Goal: Transaction & Acquisition: Purchase product/service

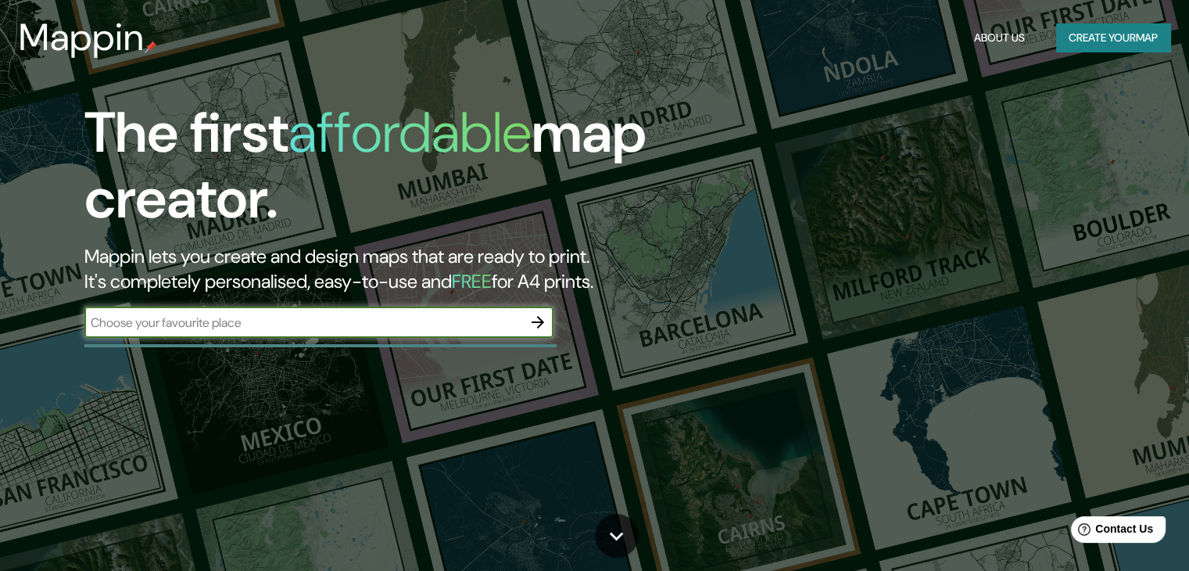
drag, startPoint x: 182, startPoint y: 323, endPoint x: 177, endPoint y: 346, distance: 23.9
click at [182, 323] on input "text" at bounding box center [303, 323] width 438 height 18
type input "izucar [PERSON_NAME]"
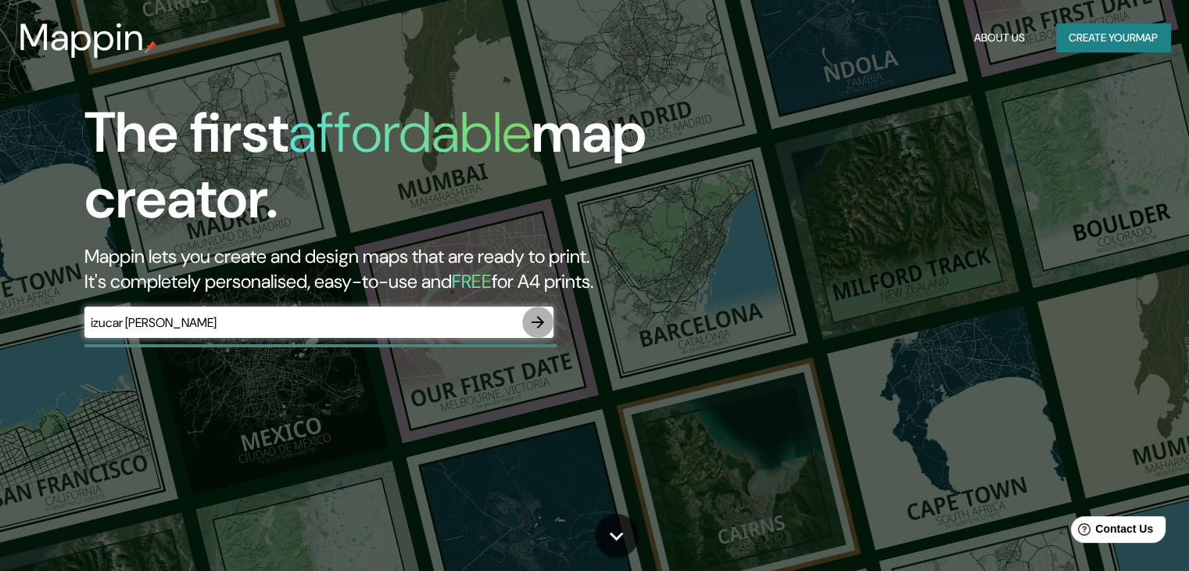
click at [535, 321] on icon "button" at bounding box center [538, 322] width 13 height 13
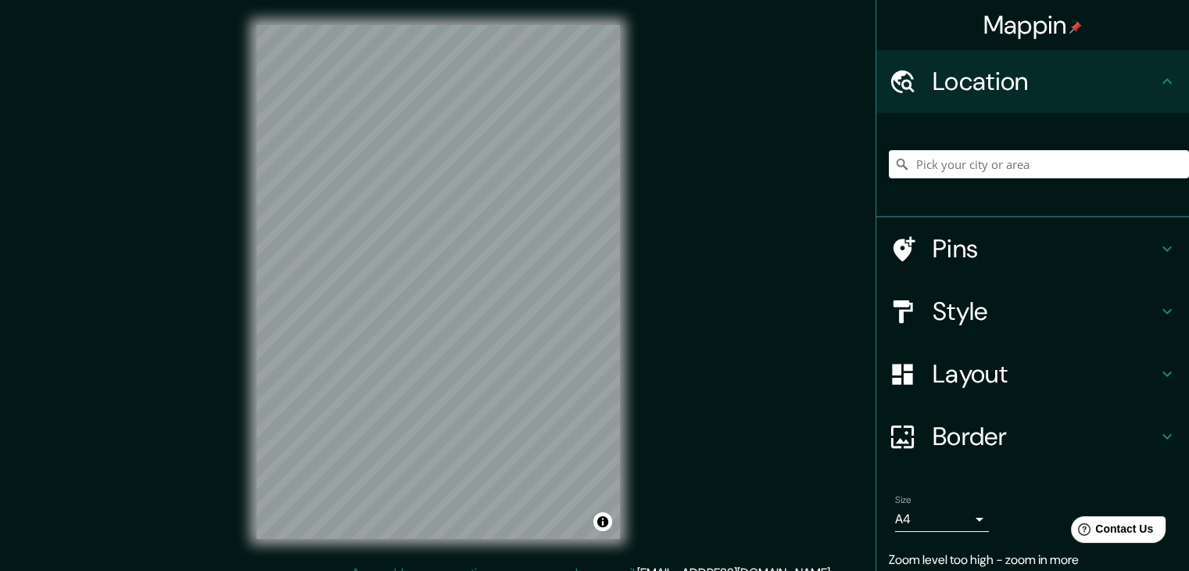
click at [1041, 71] on h4 "Location" at bounding box center [1045, 81] width 225 height 31
click at [1161, 79] on icon at bounding box center [1167, 81] width 19 height 19
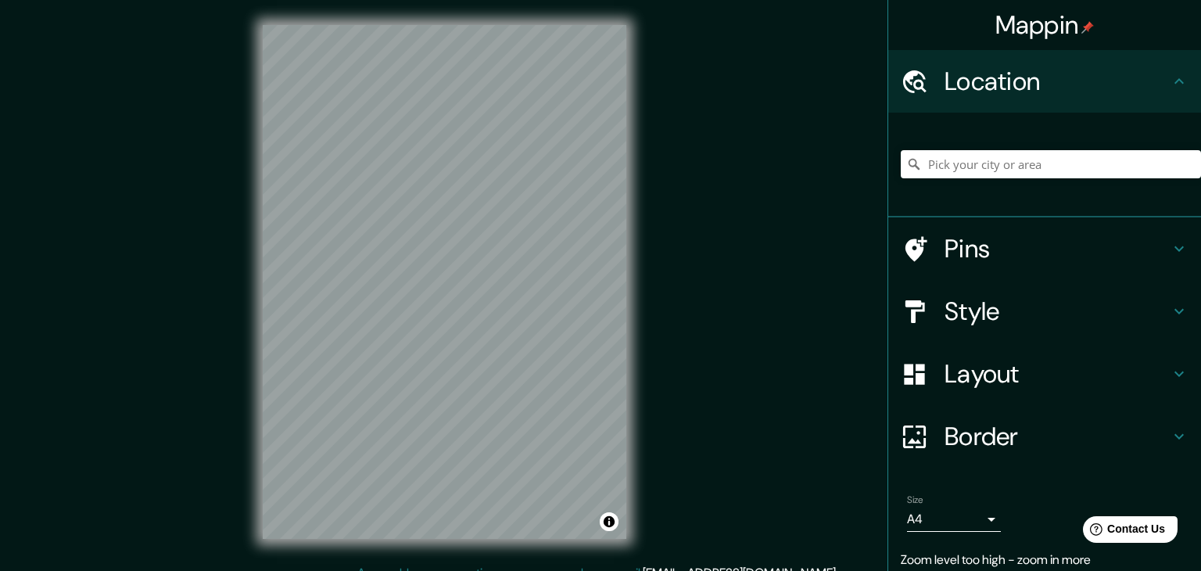
click at [966, 518] on body "Mappin Location Pins Style Layout Border Choose a border. Hint : you can make l…" at bounding box center [600, 285] width 1201 height 571
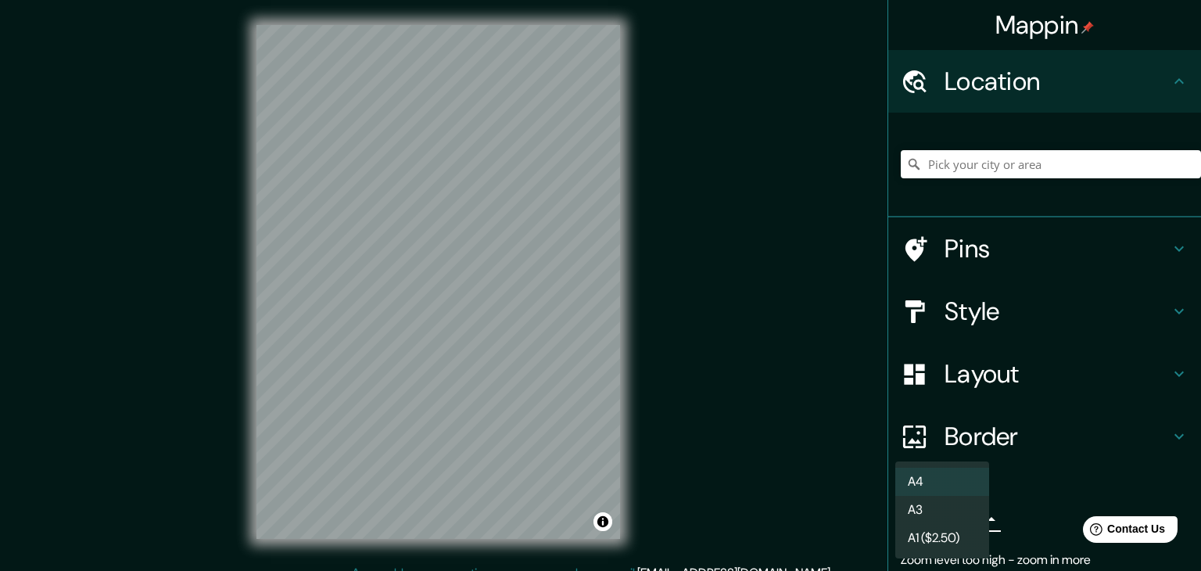
click at [910, 476] on li "A4" at bounding box center [942, 482] width 94 height 28
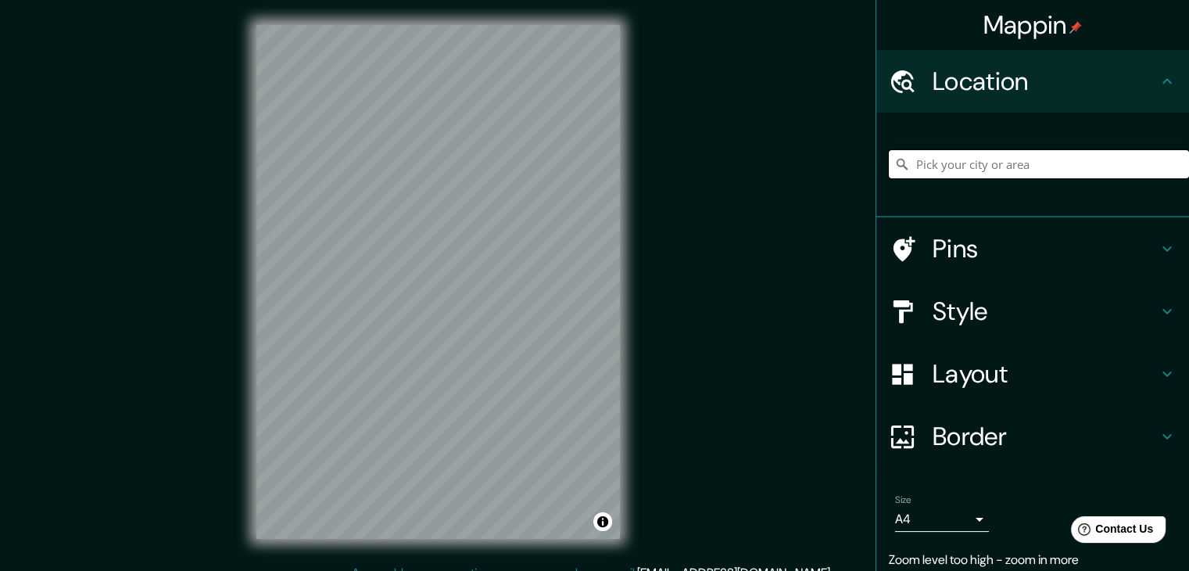
click at [939, 174] on input "Pick your city or area" at bounding box center [1039, 164] width 300 height 28
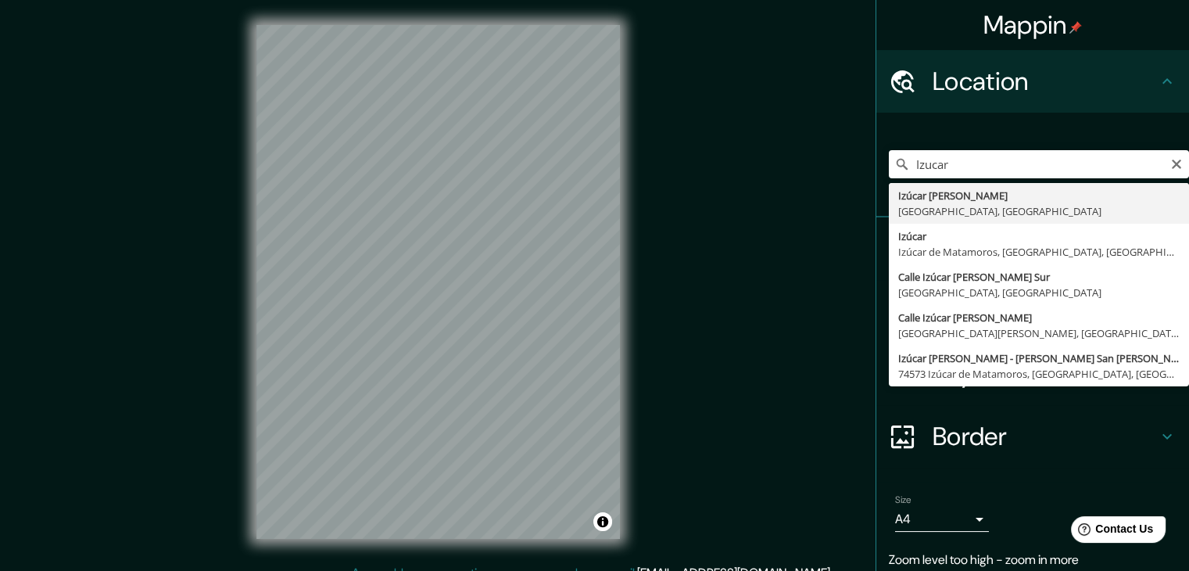
type input "Izúcar de Matamoros, [GEOGRAPHIC_DATA], [GEOGRAPHIC_DATA]"
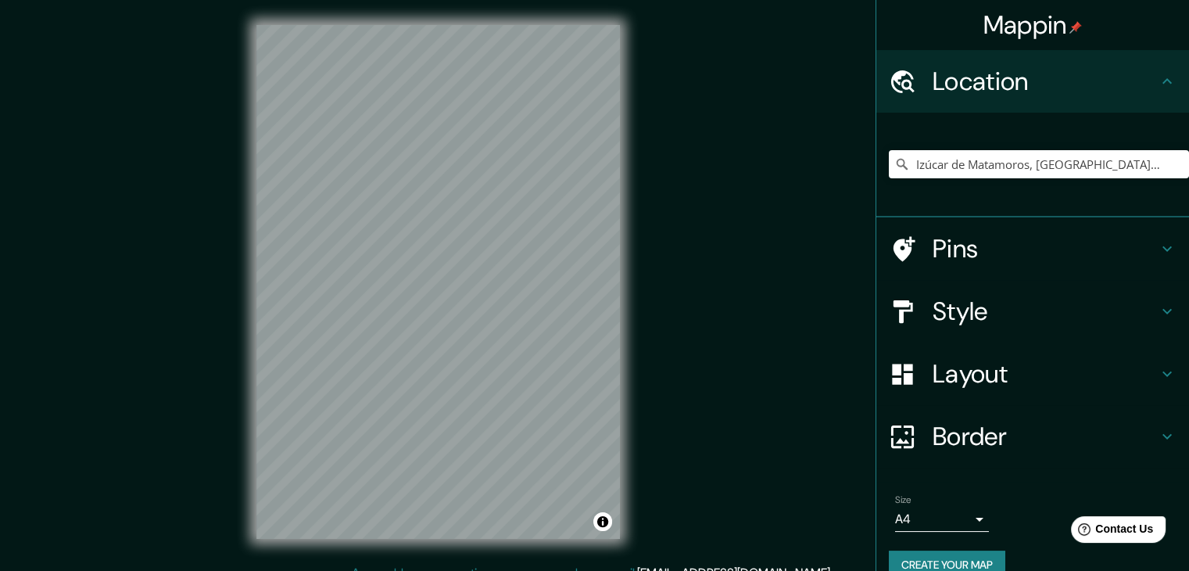
click at [1160, 246] on icon at bounding box center [1167, 248] width 19 height 19
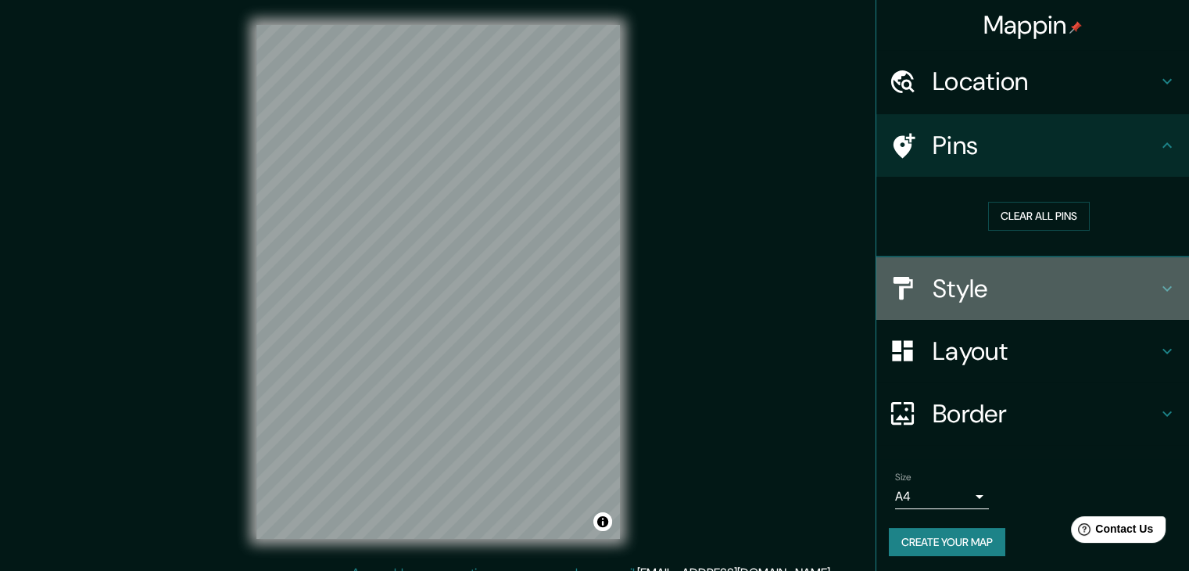
click at [1160, 290] on icon at bounding box center [1167, 288] width 19 height 19
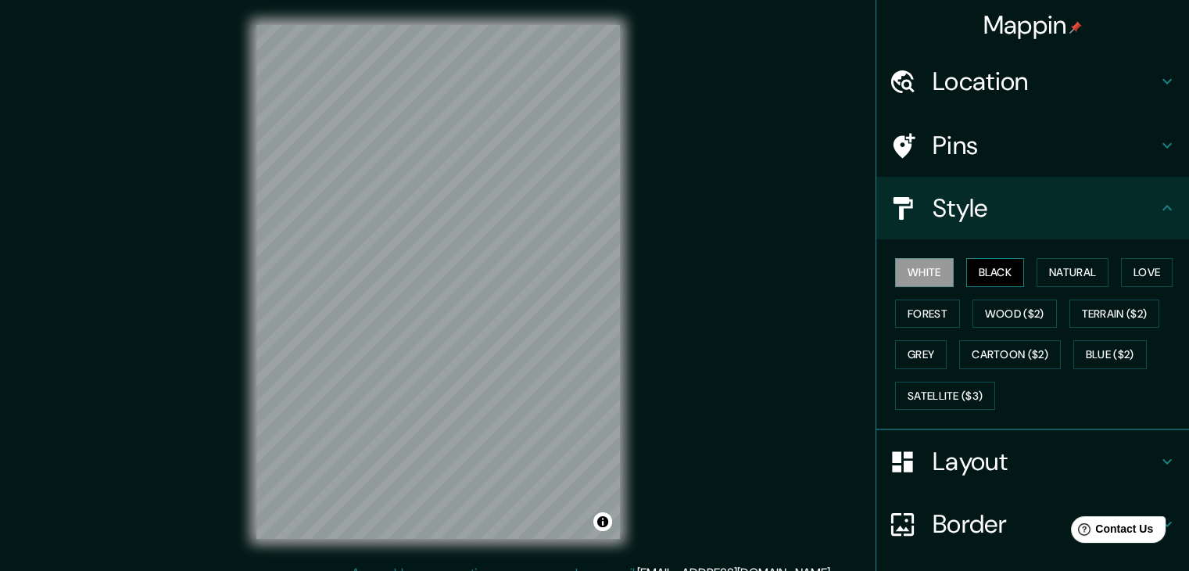
click at [987, 273] on button "Black" at bounding box center [995, 272] width 59 height 29
click at [915, 388] on button "Satellite ($3)" at bounding box center [945, 396] width 100 height 29
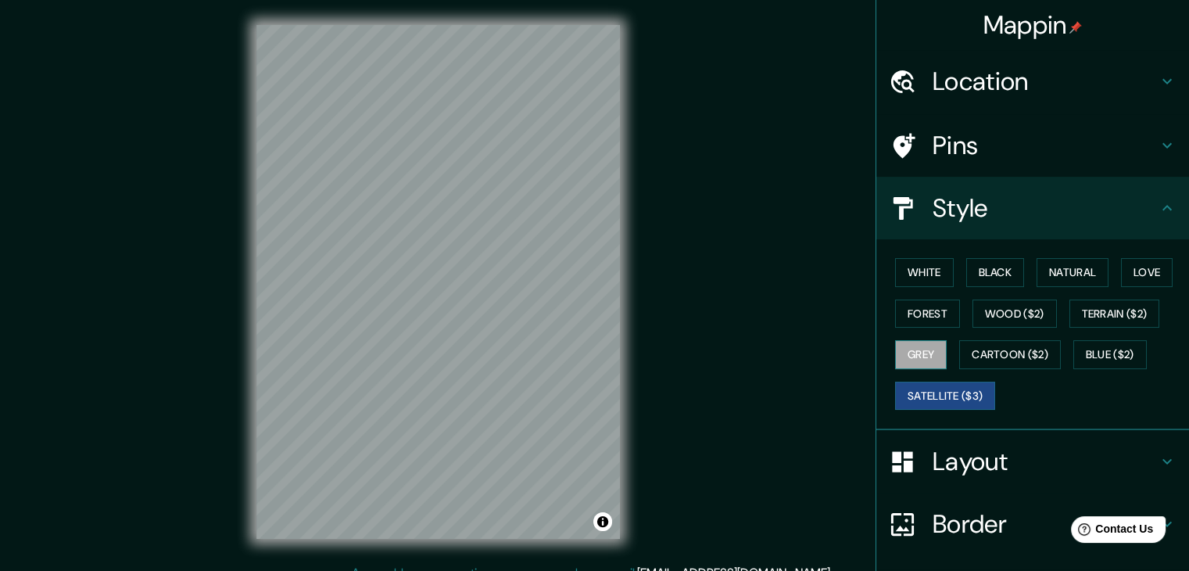
click at [904, 360] on button "Grey" at bounding box center [921, 354] width 52 height 29
click at [902, 282] on button "White" at bounding box center [924, 272] width 59 height 29
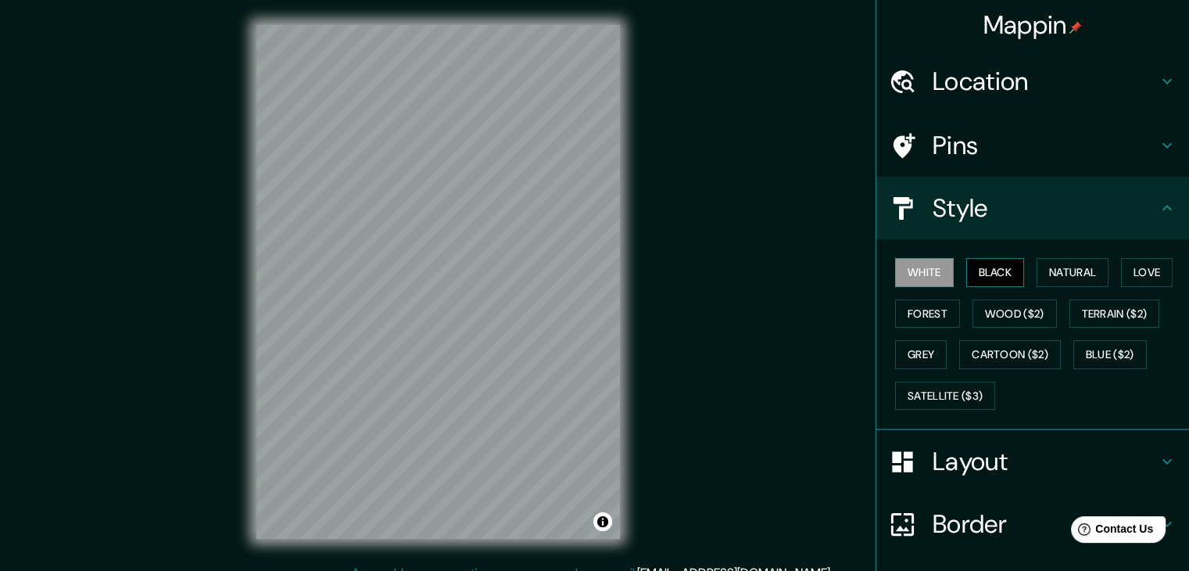
click at [982, 279] on button "Black" at bounding box center [995, 272] width 59 height 29
click at [1136, 270] on button "Love" at bounding box center [1147, 272] width 52 height 29
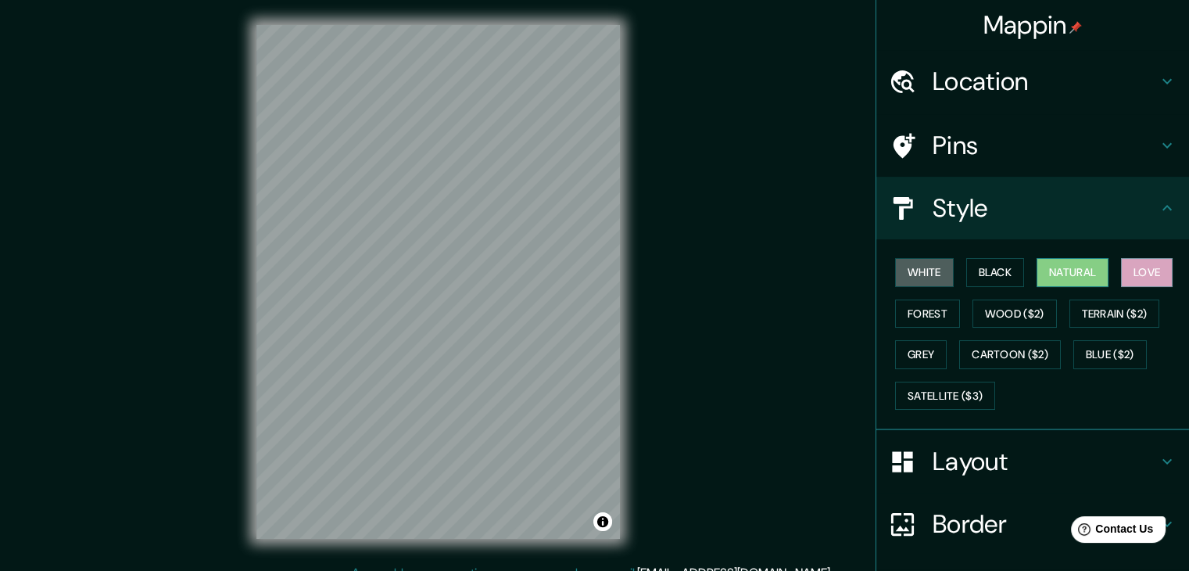
drag, startPoint x: 931, startPoint y: 271, endPoint x: 1031, endPoint y: 272, distance: 99.3
click at [931, 271] on button "White" at bounding box center [924, 272] width 59 height 29
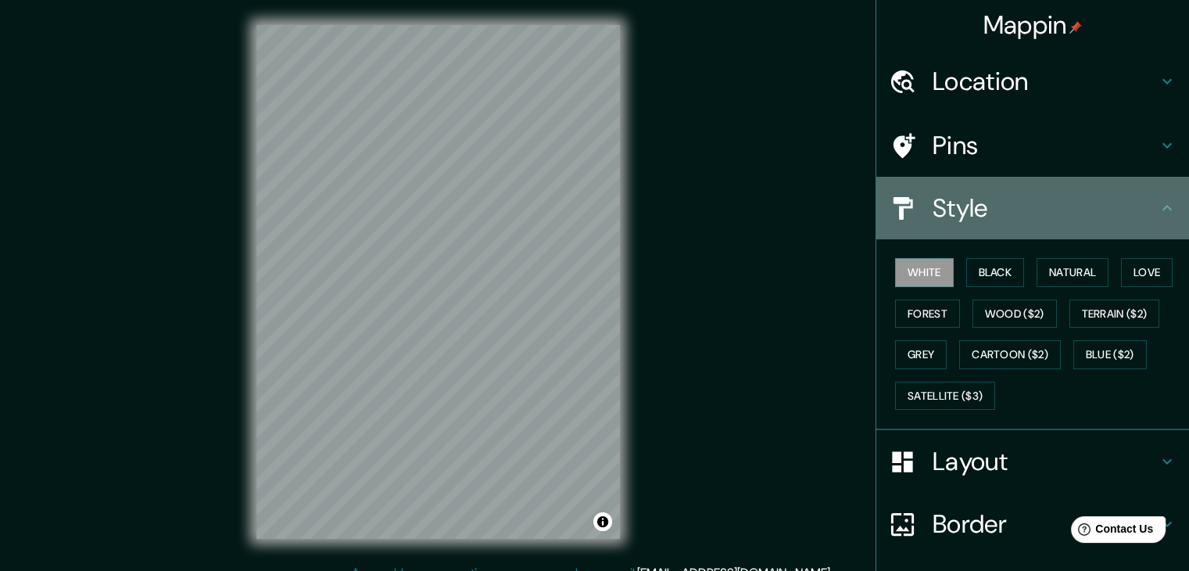
click at [1158, 206] on icon at bounding box center [1167, 208] width 19 height 19
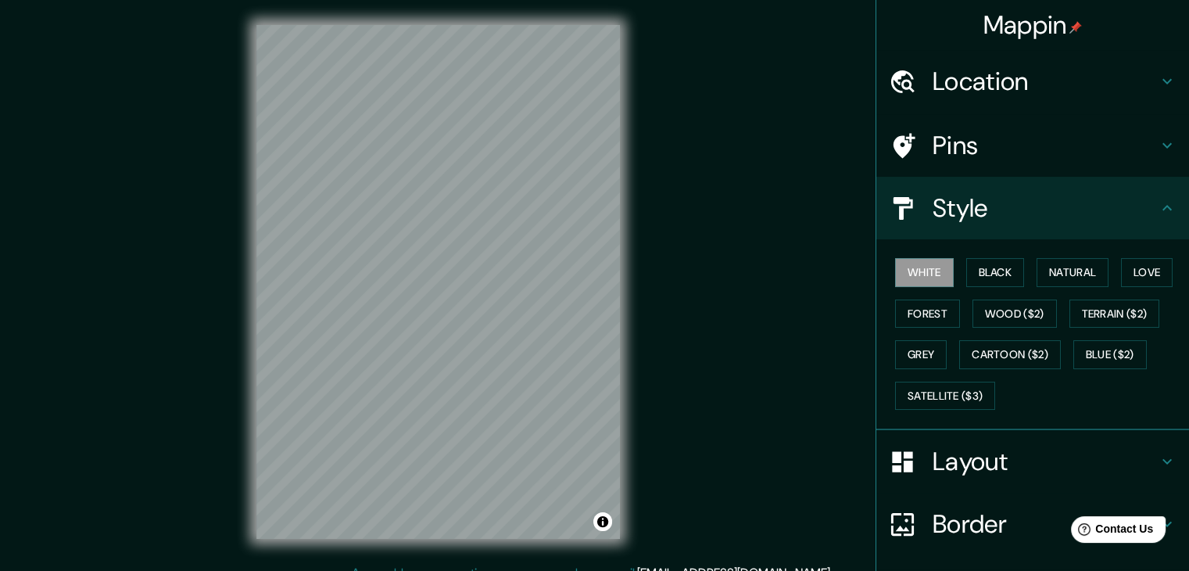
click at [1160, 206] on icon at bounding box center [1167, 208] width 19 height 19
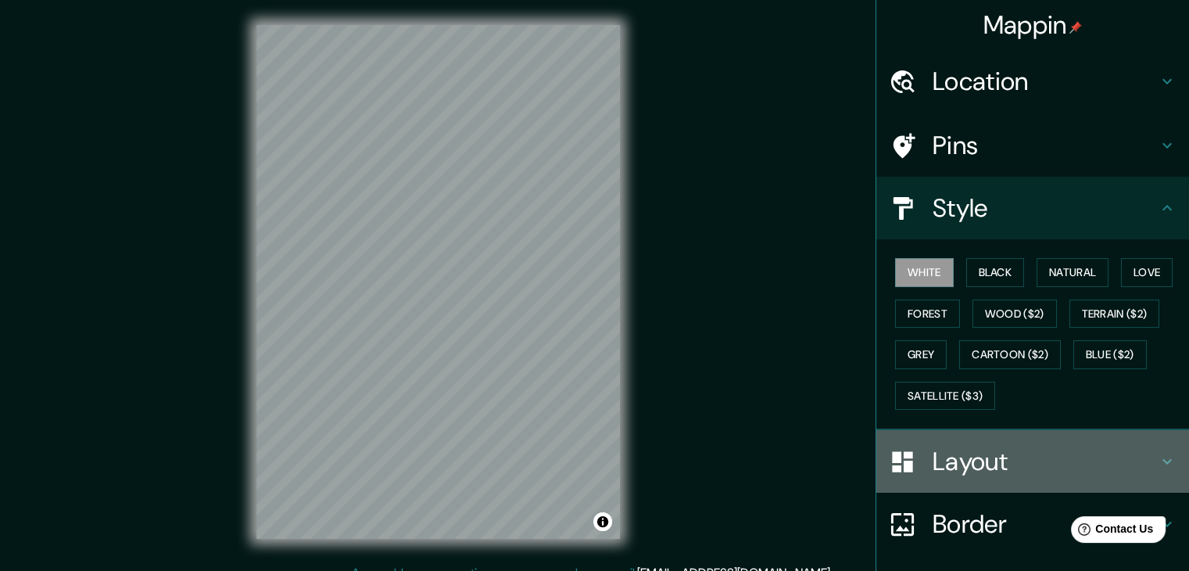
click at [1158, 456] on icon at bounding box center [1167, 461] width 19 height 19
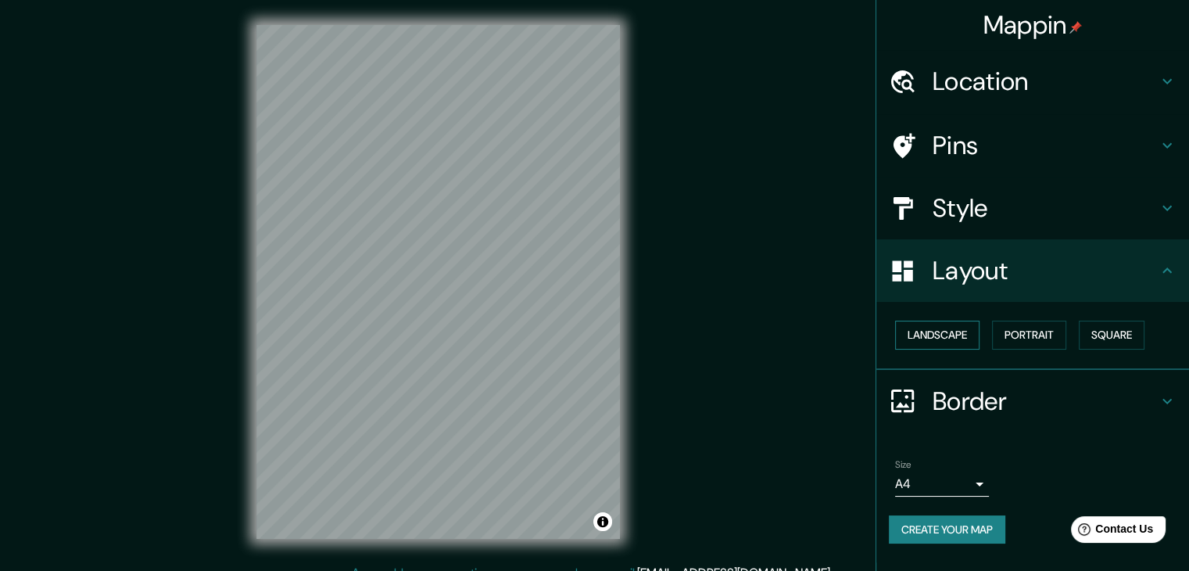
click at [951, 326] on button "Landscape" at bounding box center [937, 335] width 84 height 29
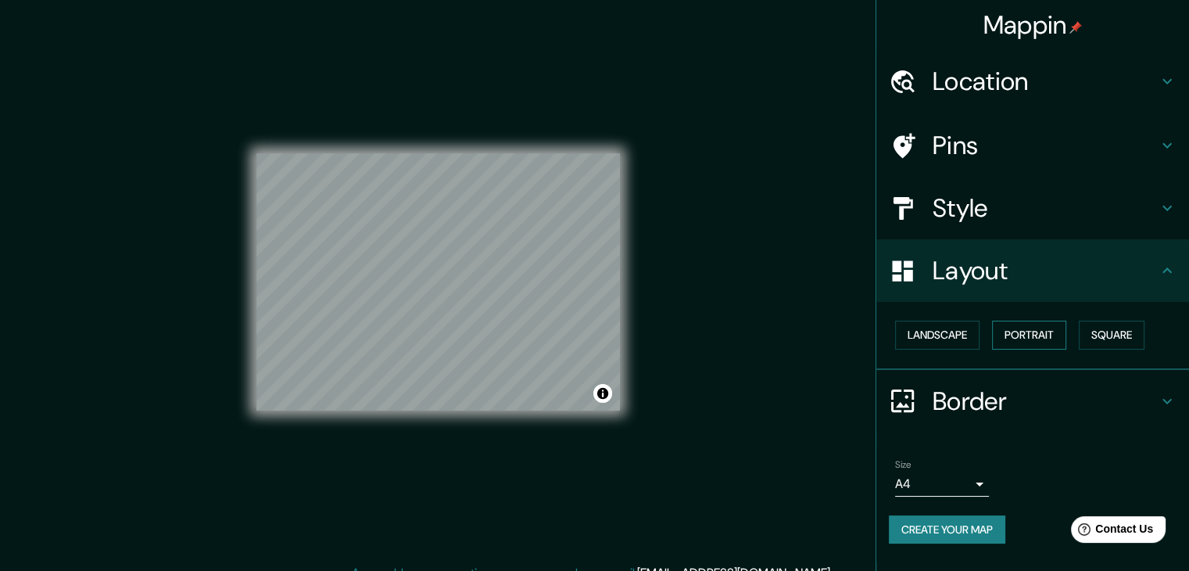
click at [1020, 331] on button "Portrait" at bounding box center [1029, 335] width 74 height 29
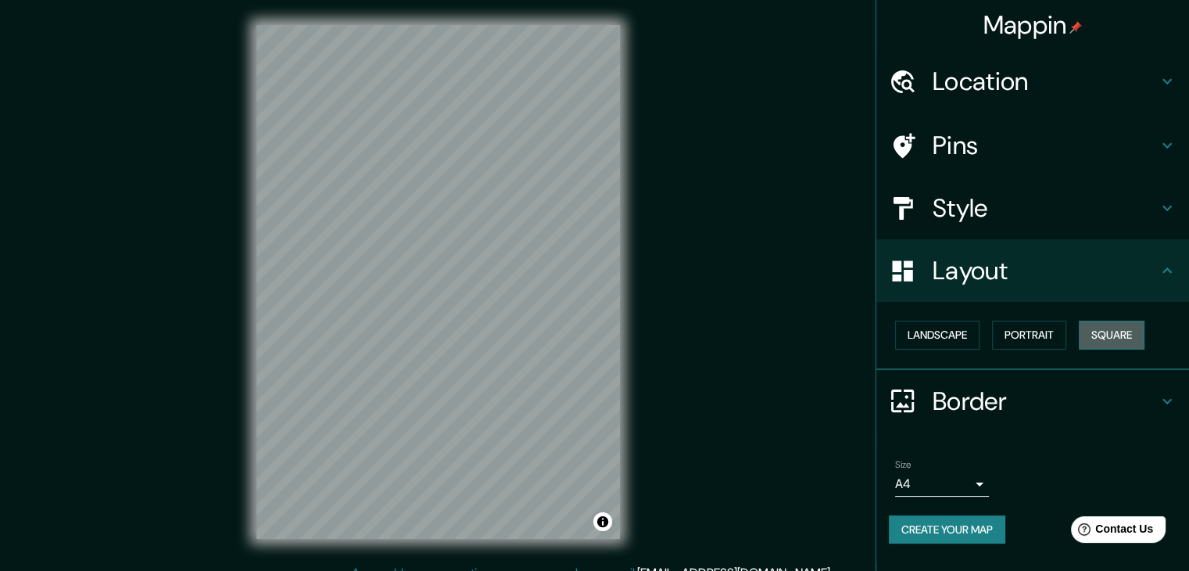
click at [1127, 341] on button "Square" at bounding box center [1112, 335] width 66 height 29
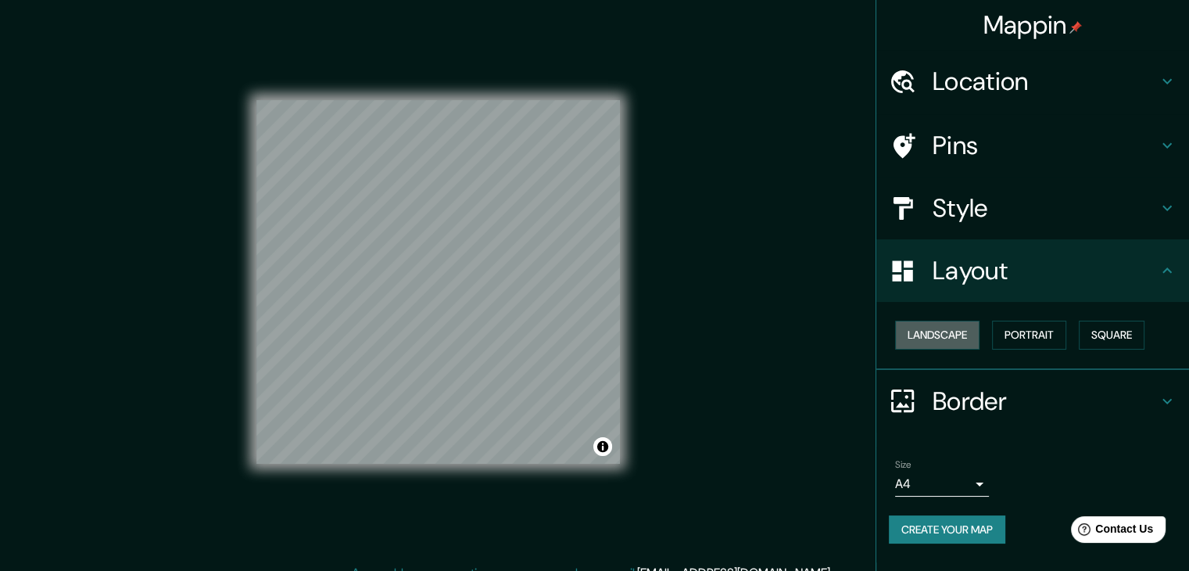
drag, startPoint x: 948, startPoint y: 339, endPoint x: 991, endPoint y: 333, distance: 43.4
click at [948, 338] on button "Landscape" at bounding box center [937, 335] width 84 height 29
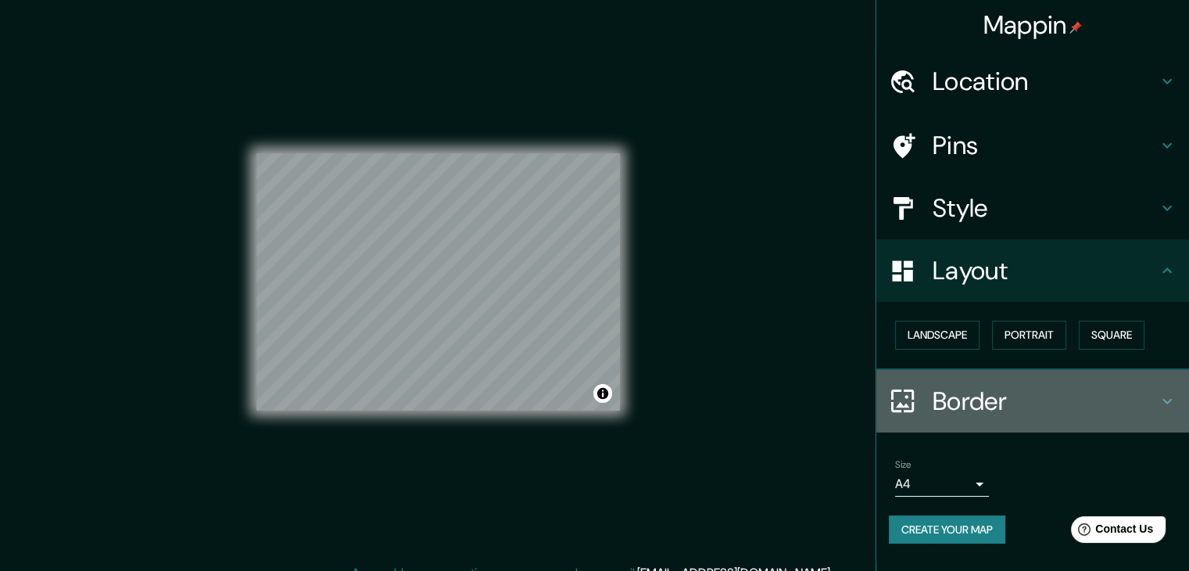
click at [1170, 394] on icon at bounding box center [1167, 401] width 19 height 19
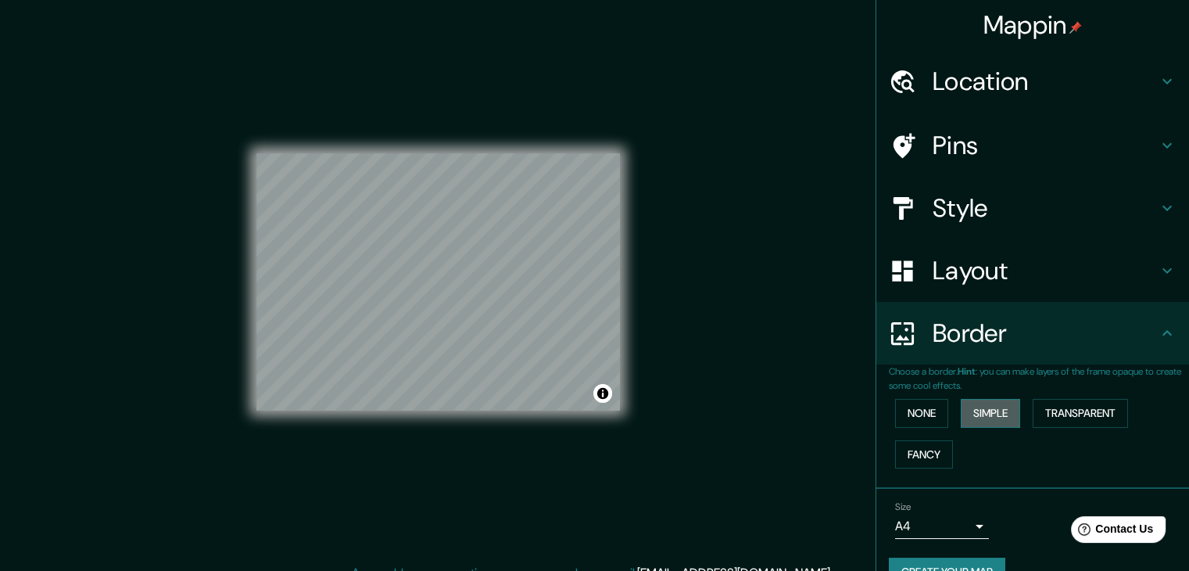
click at [985, 408] on button "Simple" at bounding box center [990, 413] width 59 height 29
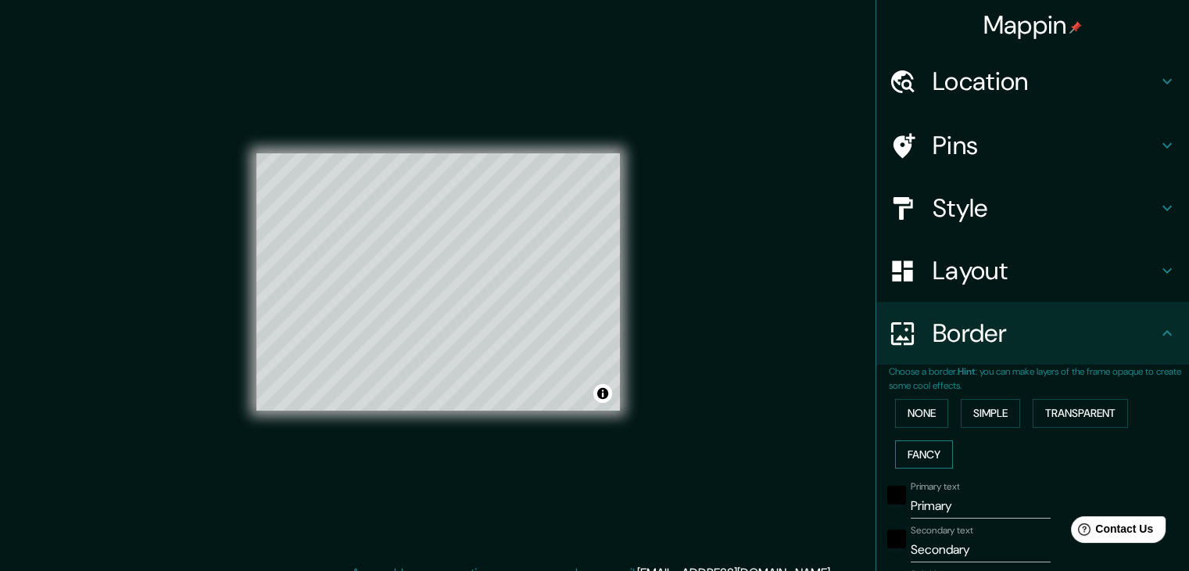
drag, startPoint x: 884, startPoint y: 457, endPoint x: 897, endPoint y: 450, distance: 14.4
click at [895, 457] on button "Fancy" at bounding box center [924, 454] width 58 height 29
click at [923, 416] on button "None" at bounding box center [921, 413] width 53 height 29
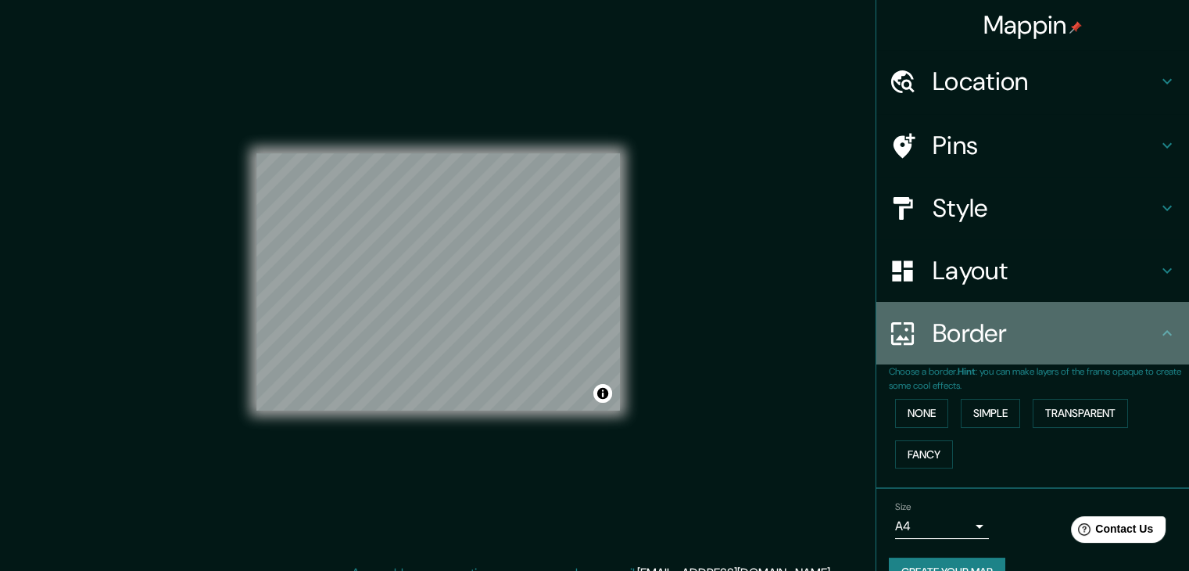
click at [1163, 330] on icon at bounding box center [1167, 333] width 19 height 19
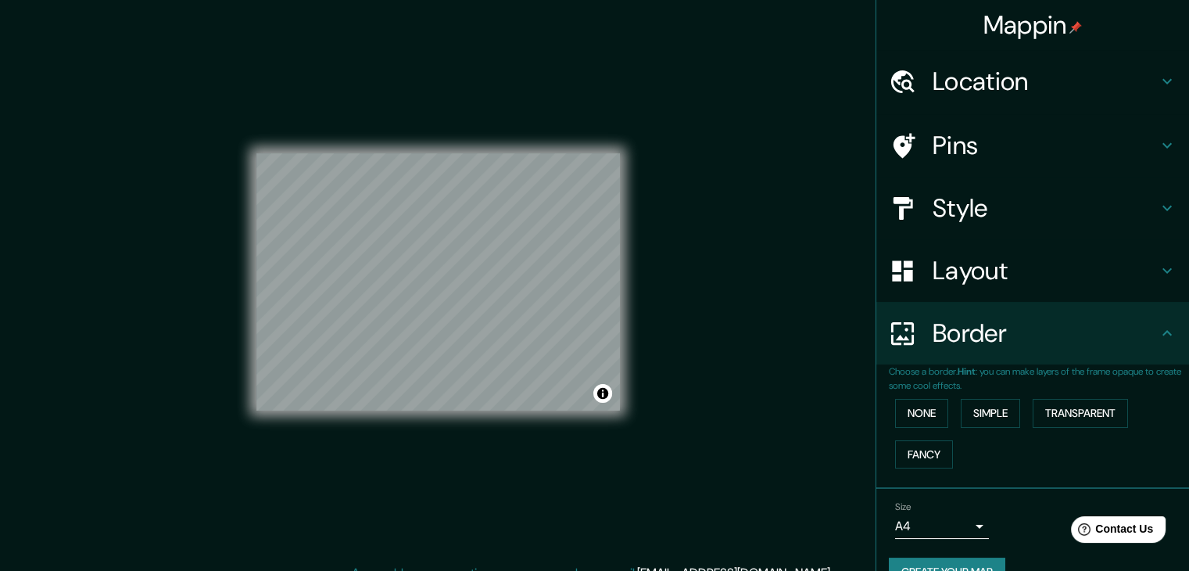
click at [1152, 137] on div "Pins" at bounding box center [1032, 145] width 313 height 63
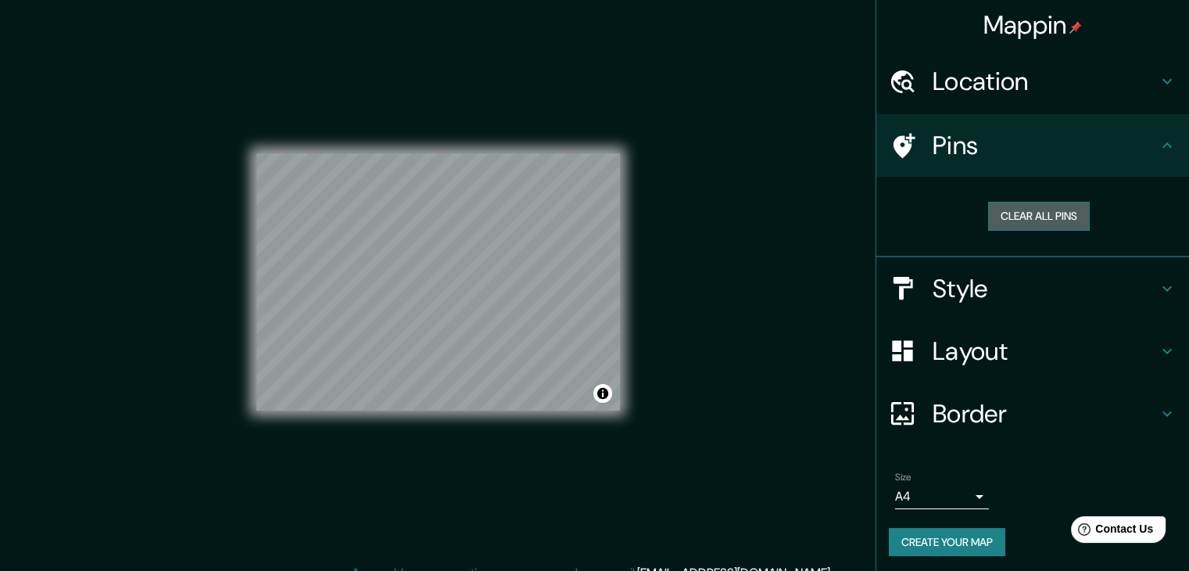
click at [1031, 214] on button "Clear all pins" at bounding box center [1039, 216] width 102 height 29
click at [1158, 285] on icon at bounding box center [1167, 288] width 19 height 19
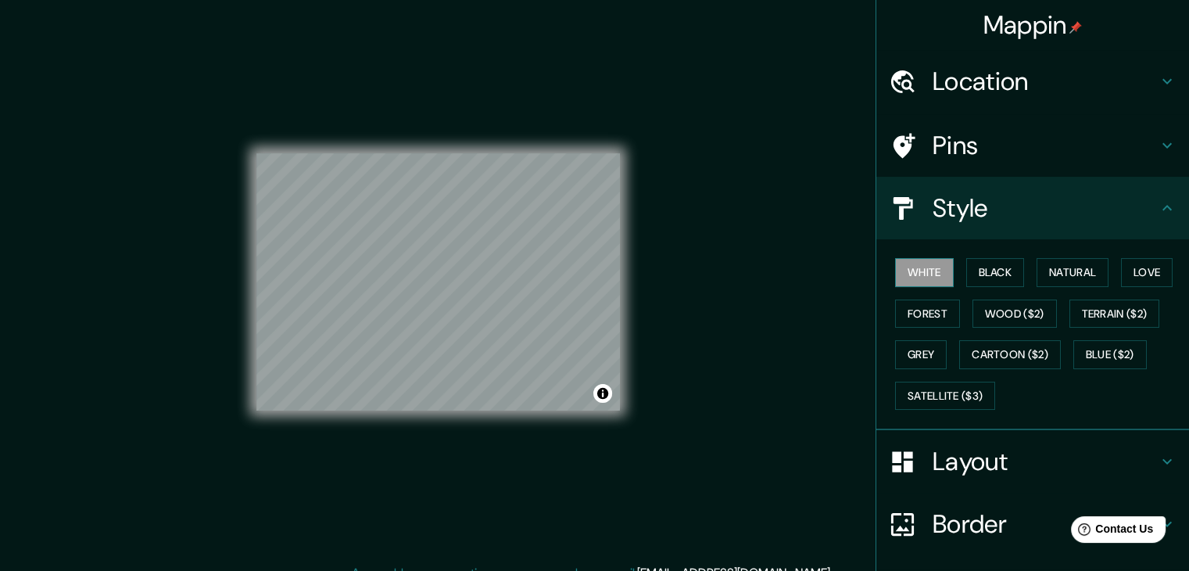
click at [920, 267] on button "White" at bounding box center [924, 272] width 59 height 29
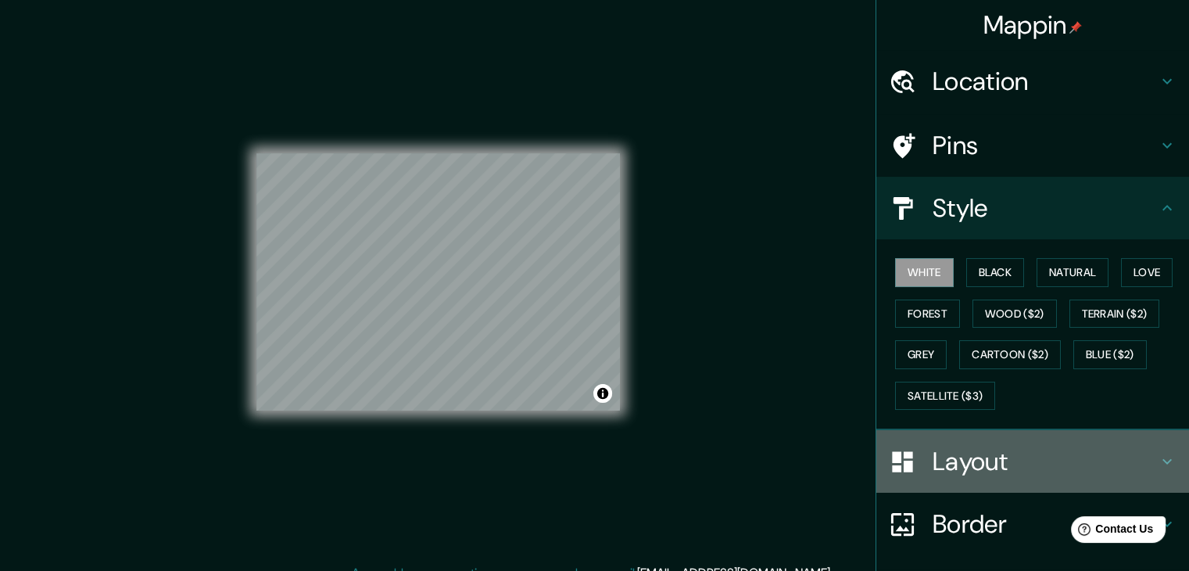
click at [933, 461] on h4 "Layout" at bounding box center [1045, 461] width 225 height 31
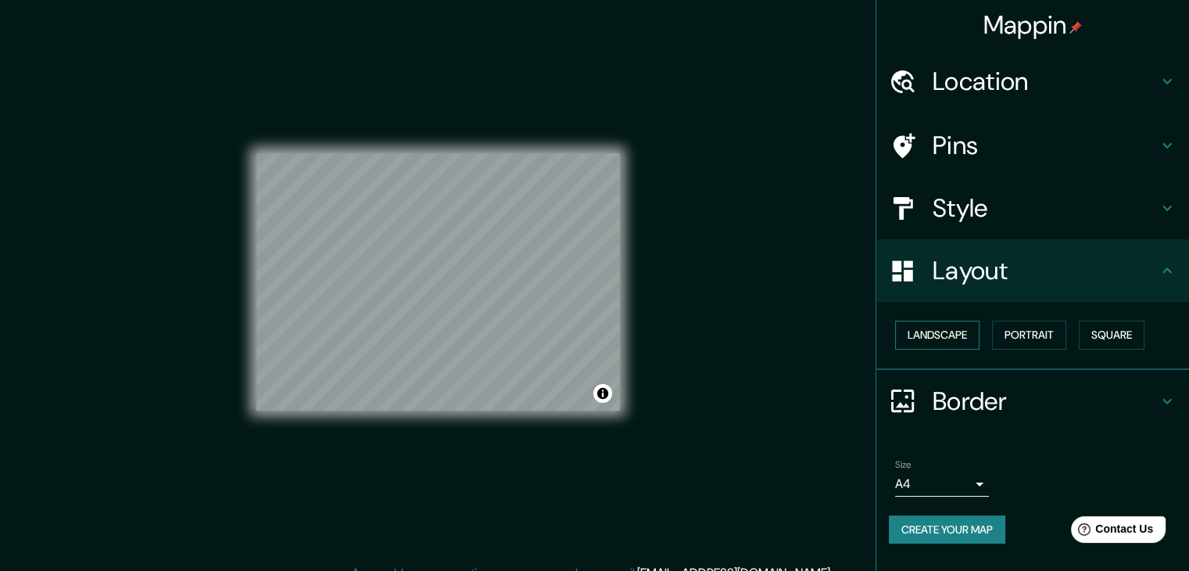
click at [934, 335] on button "Landscape" at bounding box center [937, 335] width 84 height 29
click at [1104, 338] on button "Square" at bounding box center [1112, 335] width 66 height 29
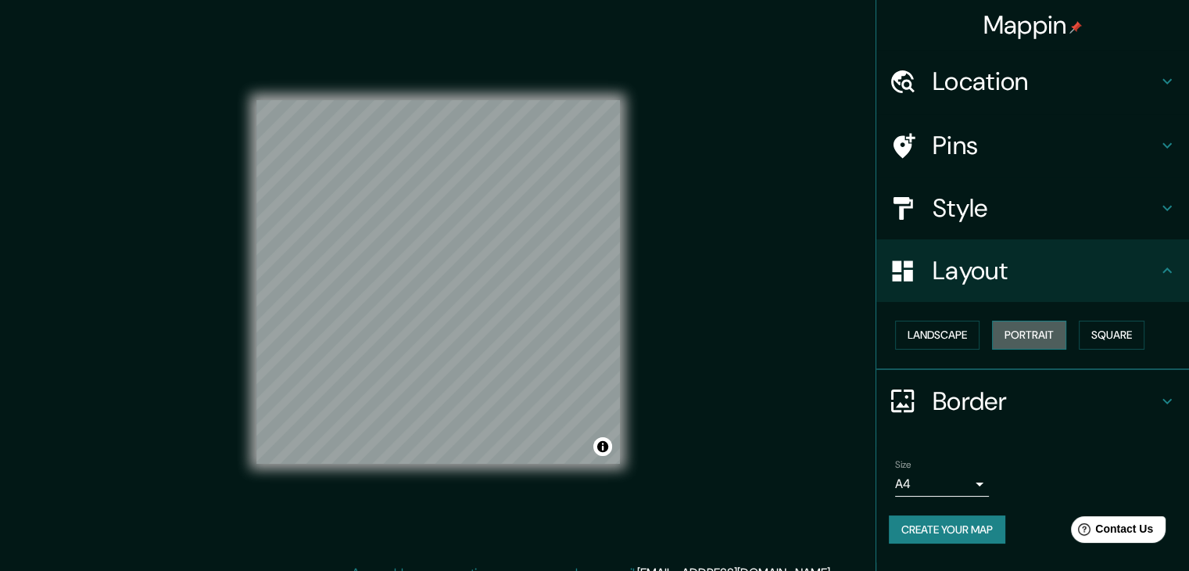
click at [1029, 325] on button "Portrait" at bounding box center [1029, 335] width 74 height 29
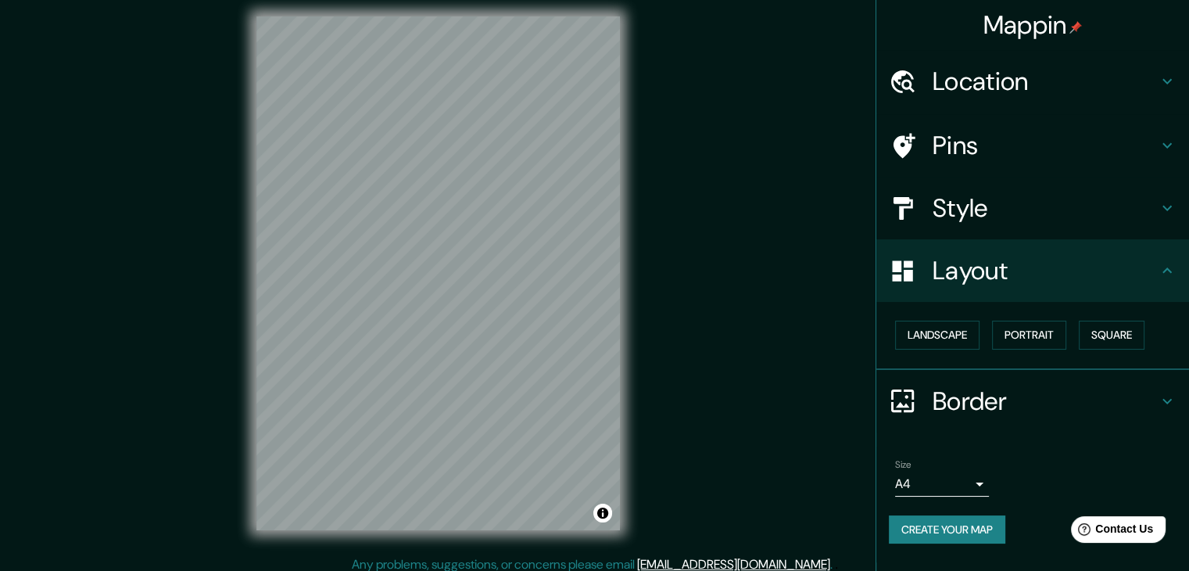
scroll to position [18, 0]
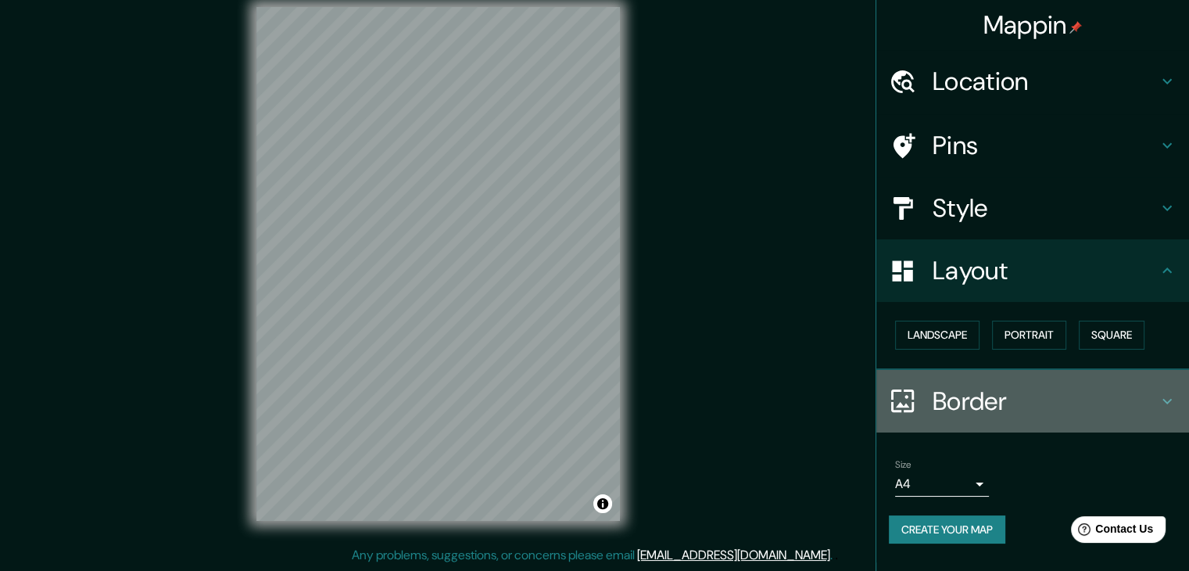
click at [1170, 396] on icon at bounding box center [1167, 401] width 19 height 19
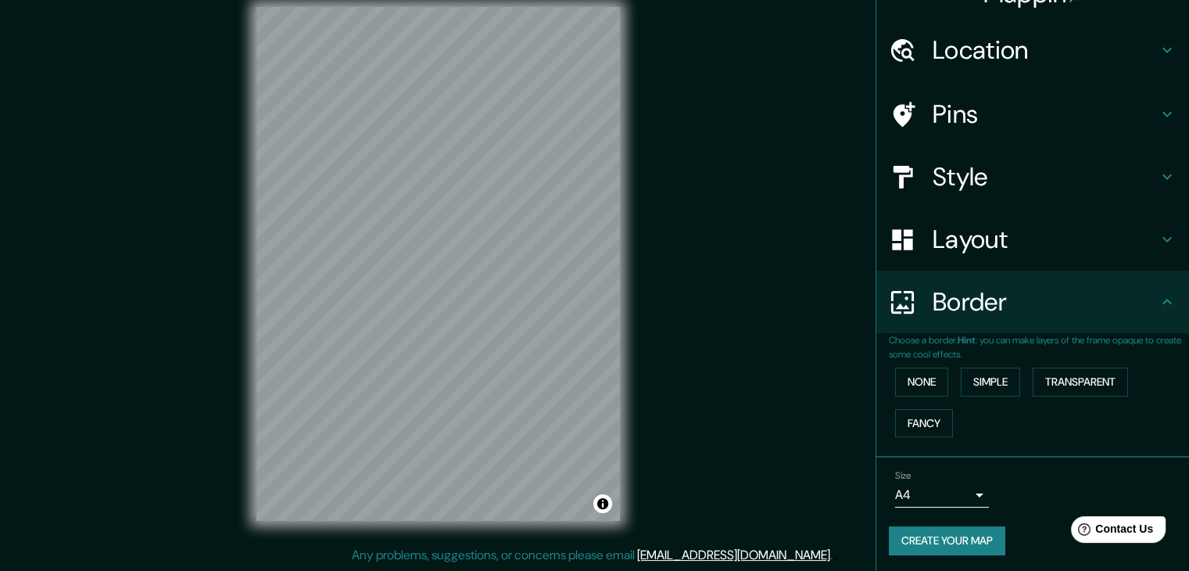
scroll to position [33, 0]
click at [944, 536] on button "Create your map" at bounding box center [947, 539] width 117 height 29
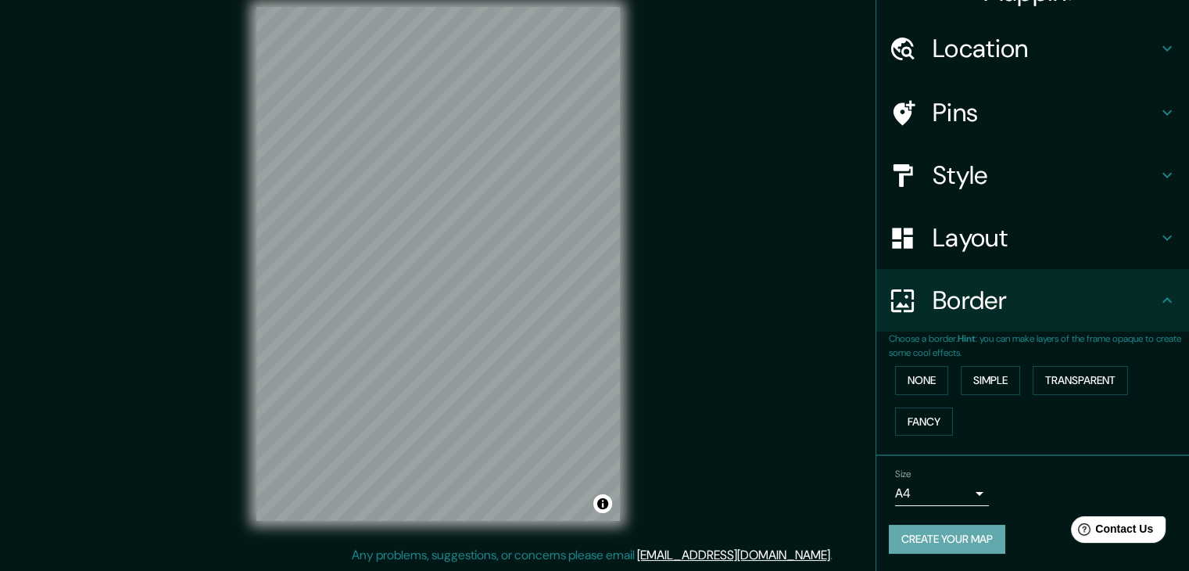
click at [959, 537] on button "Create your map" at bounding box center [947, 539] width 117 height 29
click at [966, 494] on body "Mappin Location [GEOGRAPHIC_DATA] de [GEOGRAPHIC_DATA], [GEOGRAPHIC_DATA], [GEO…" at bounding box center [594, 267] width 1189 height 571
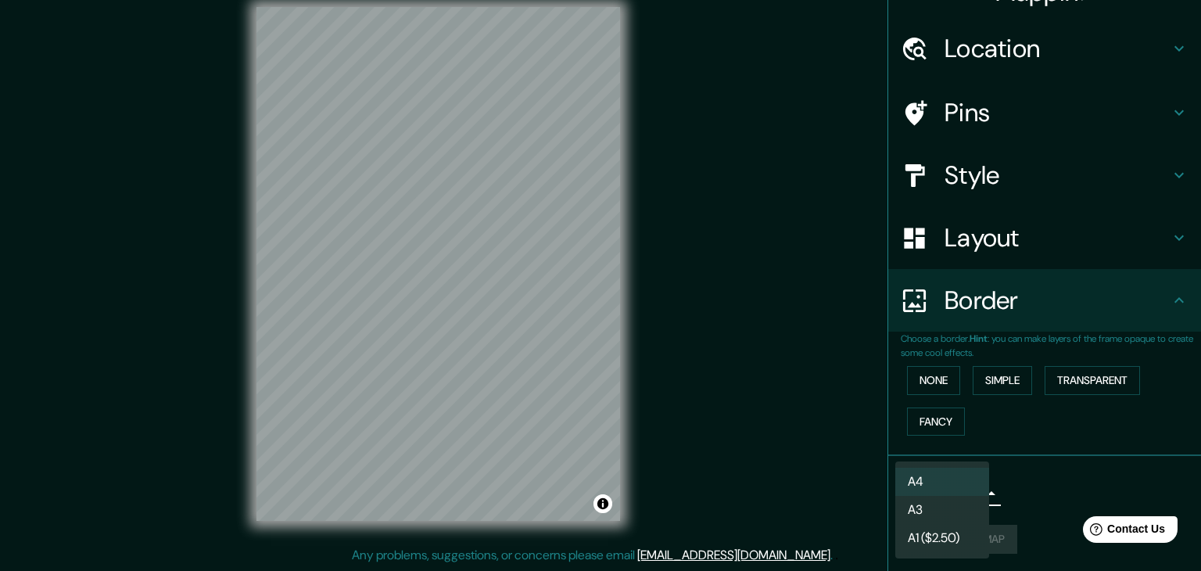
click at [948, 475] on li "A4" at bounding box center [942, 482] width 94 height 28
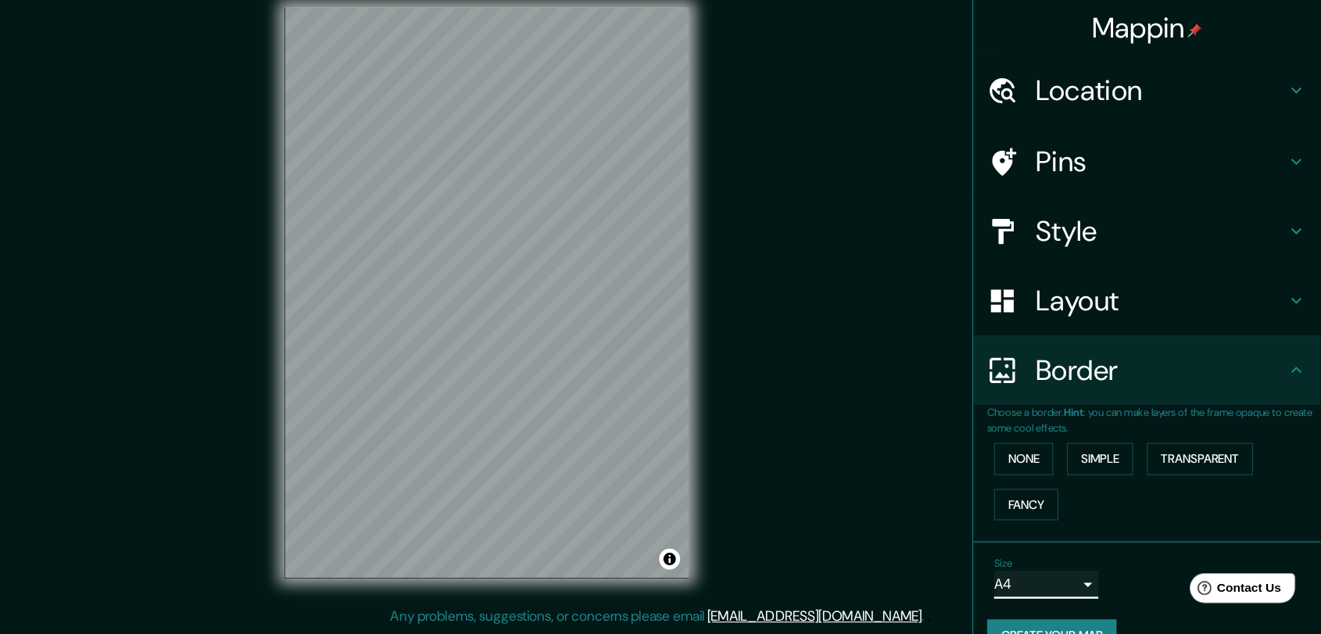
scroll to position [0, 0]
